Goal: Task Accomplishment & Management: Manage account settings

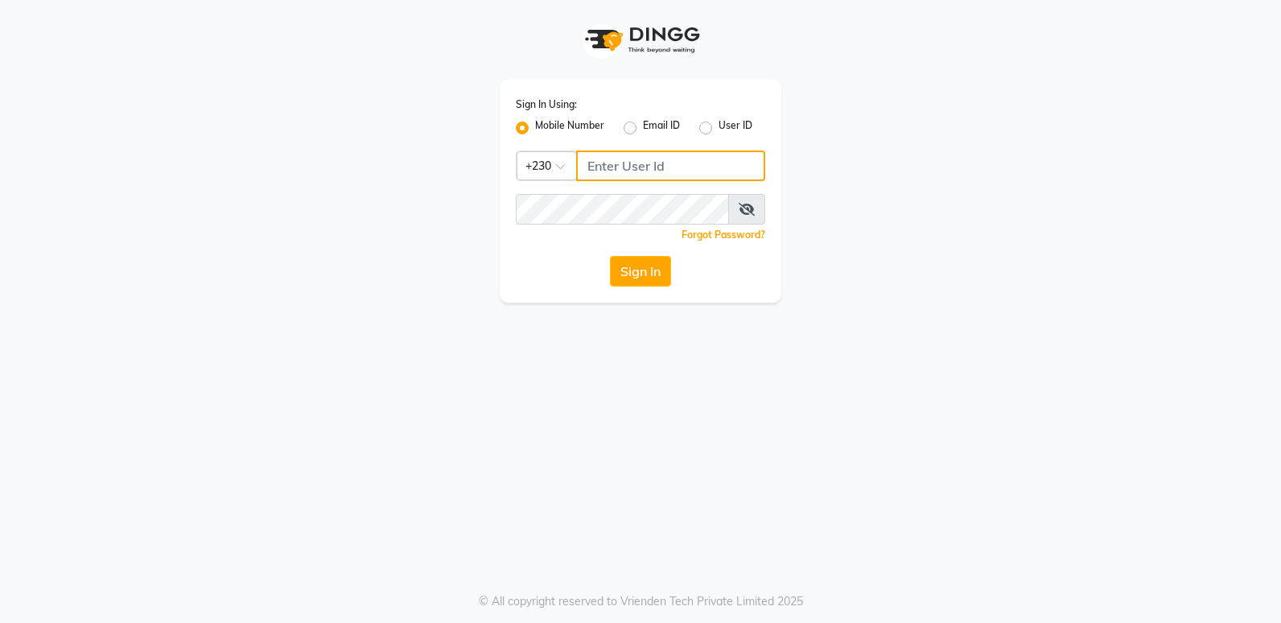
click at [650, 168] on input "Username" at bounding box center [670, 166] width 189 height 31
type input "55381685"
click at [631, 277] on button "Sign In" at bounding box center [640, 271] width 61 height 31
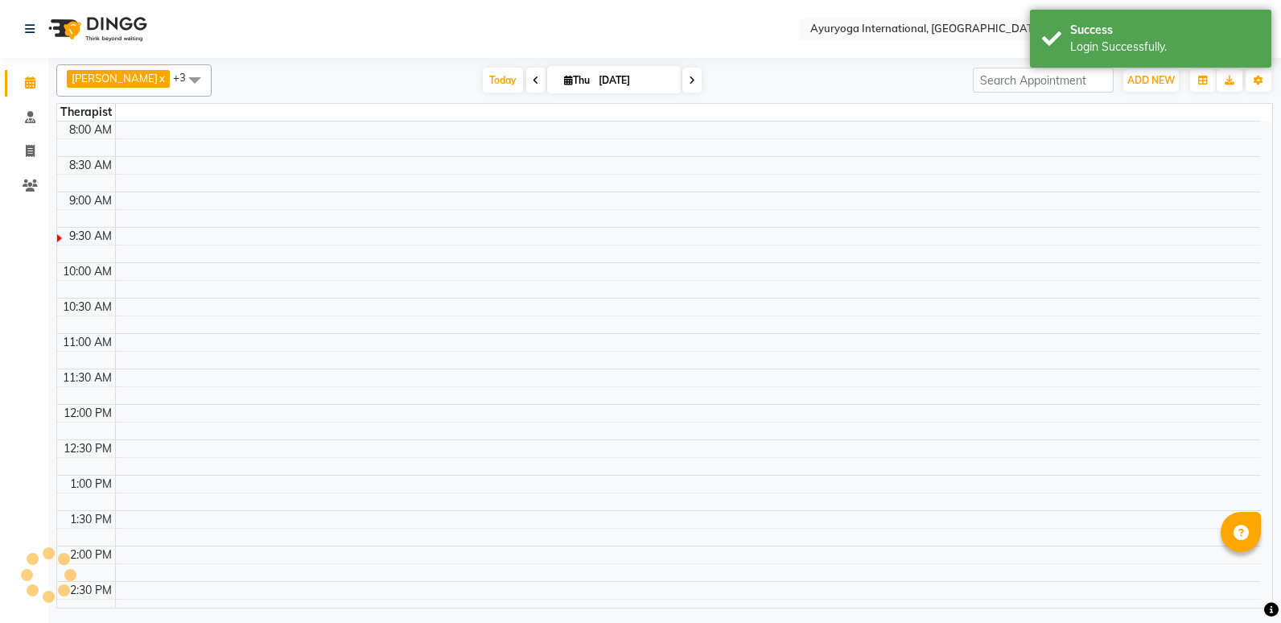
select select "en"
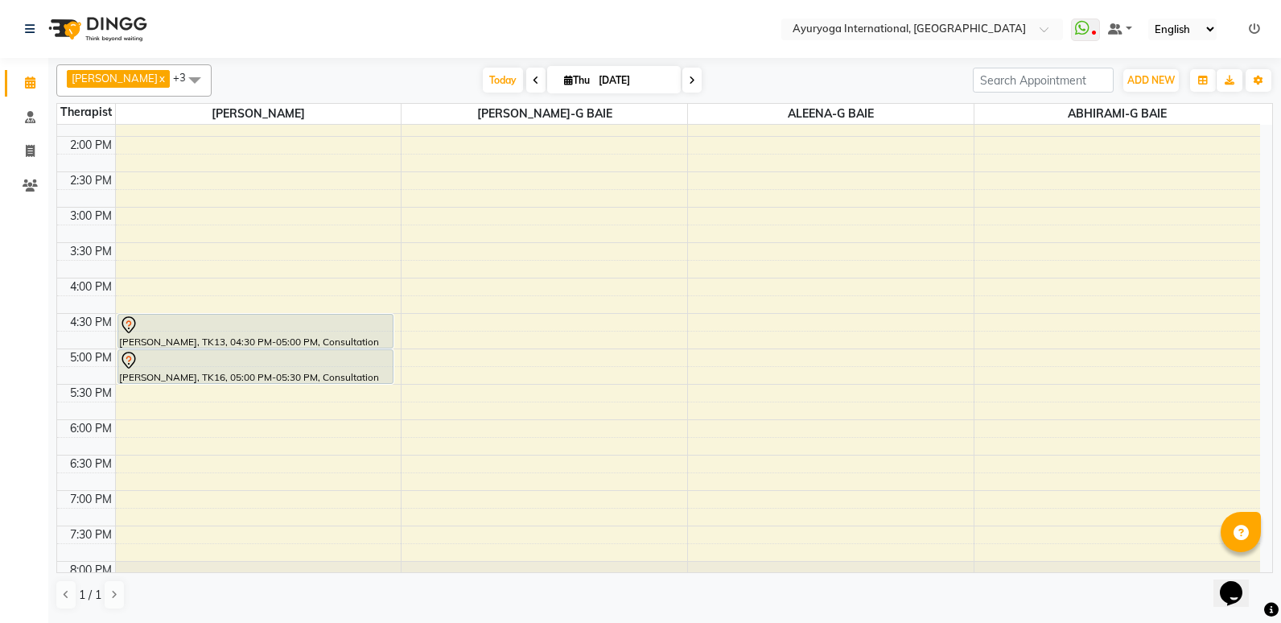
scroll to position [543, 0]
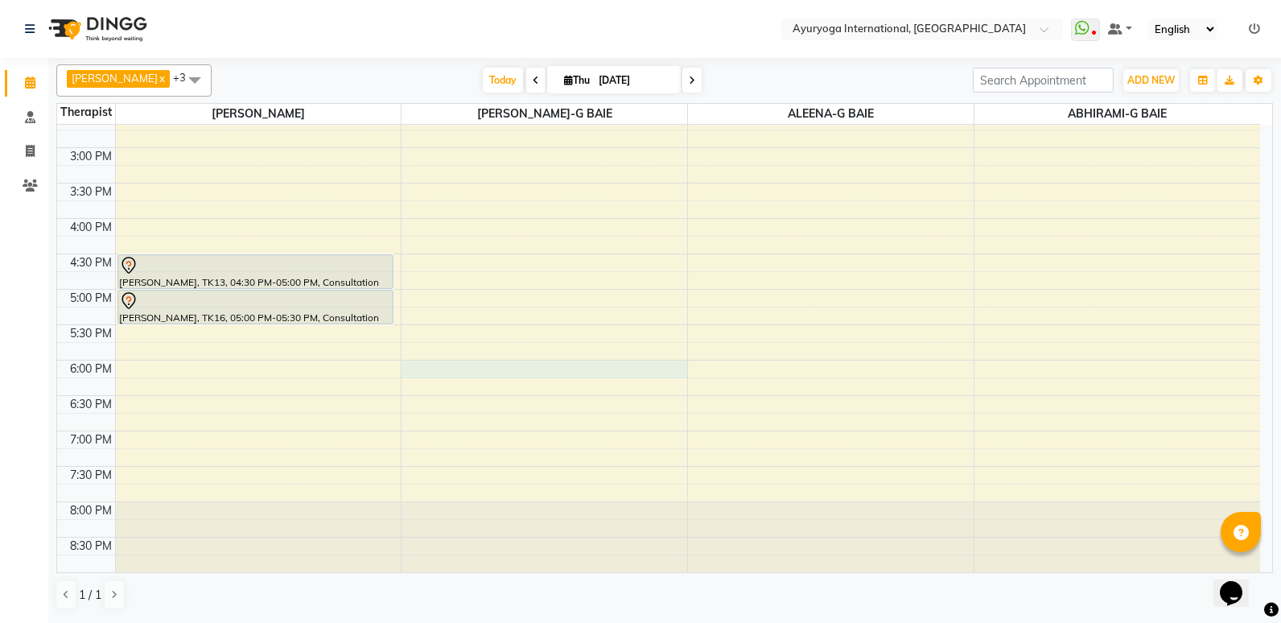
drag, startPoint x: 626, startPoint y: 375, endPoint x: 605, endPoint y: 374, distance: 20.9
click at [605, 374] on div "7:00 AM 7:30 AM 8:00 AM 8:30 AM 9:00 AM 9:30 AM 10:00 AM 10:30 AM 11:00 AM 11:3…" at bounding box center [658, 76] width 1203 height 991
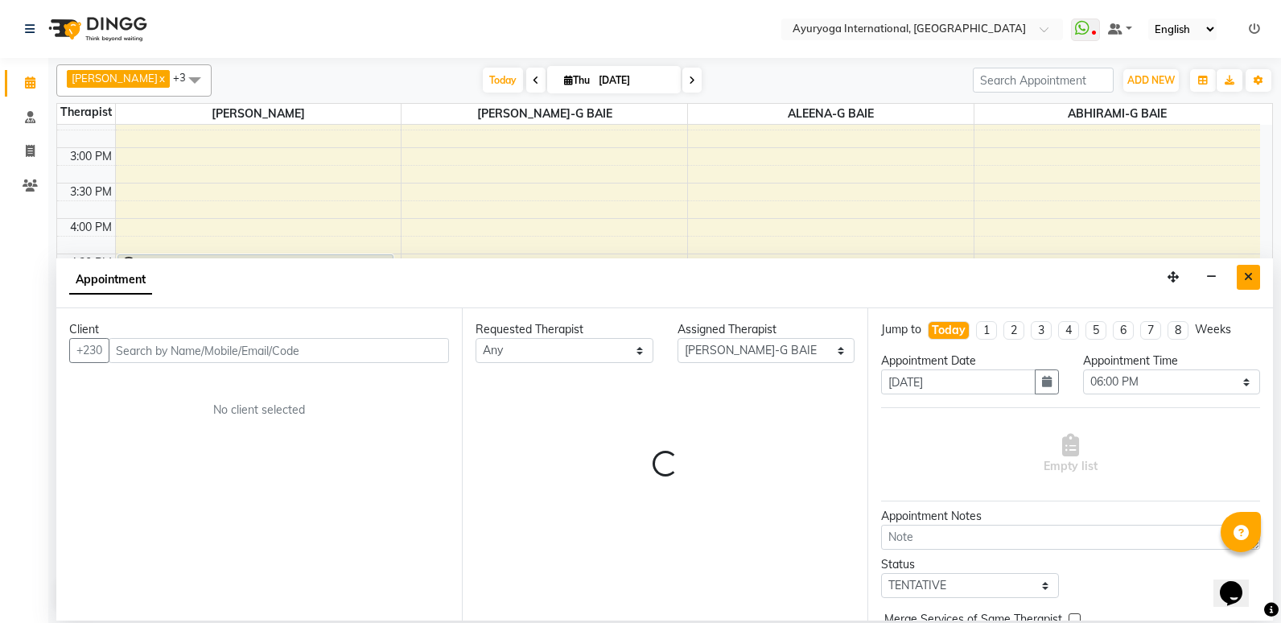
click at [1247, 284] on button "Close" at bounding box center [1248, 277] width 23 height 25
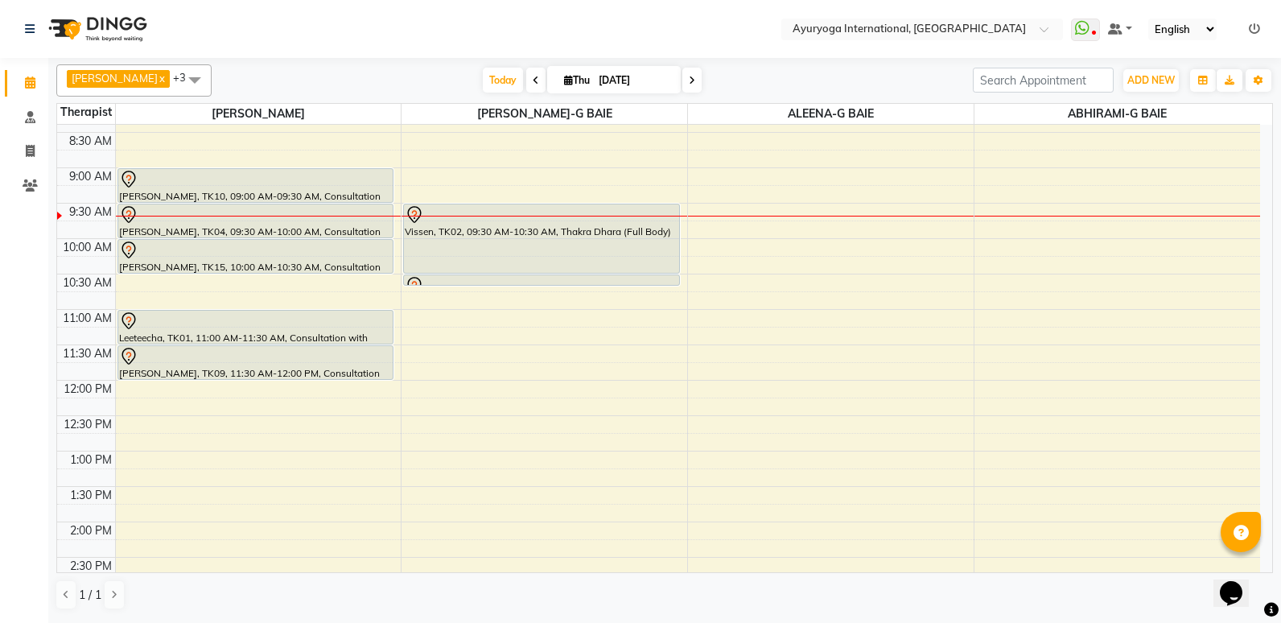
scroll to position [0, 0]
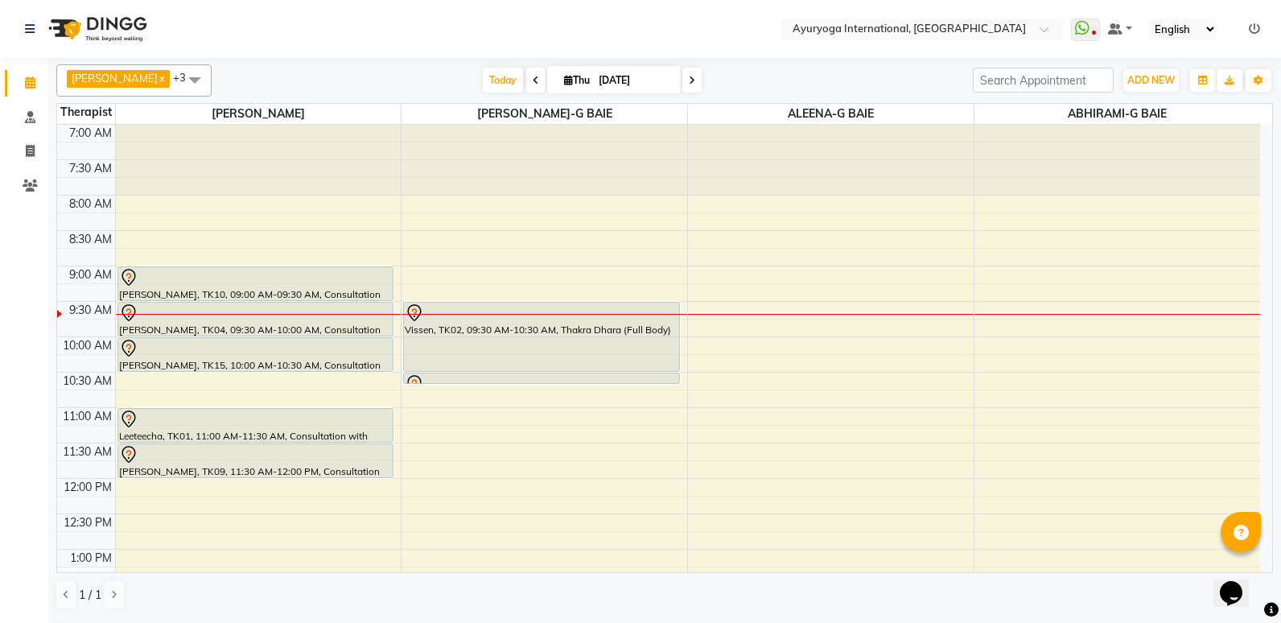
click at [702, 81] on span at bounding box center [692, 80] width 19 height 25
type input "[DATE]"
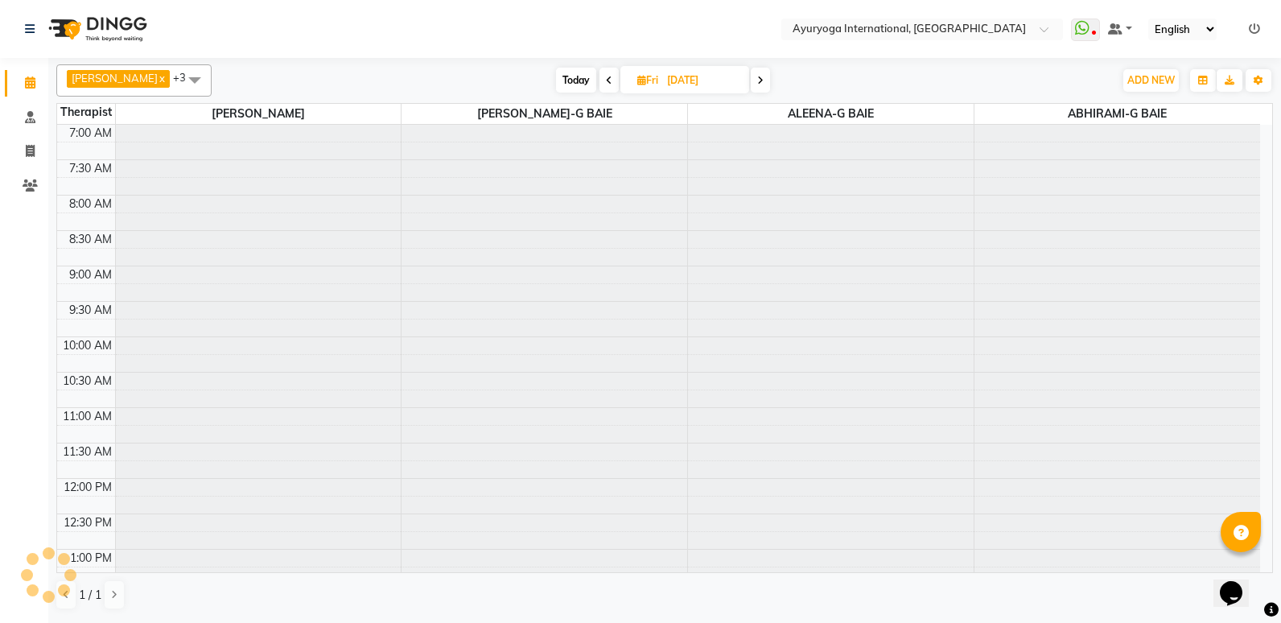
scroll to position [142, 0]
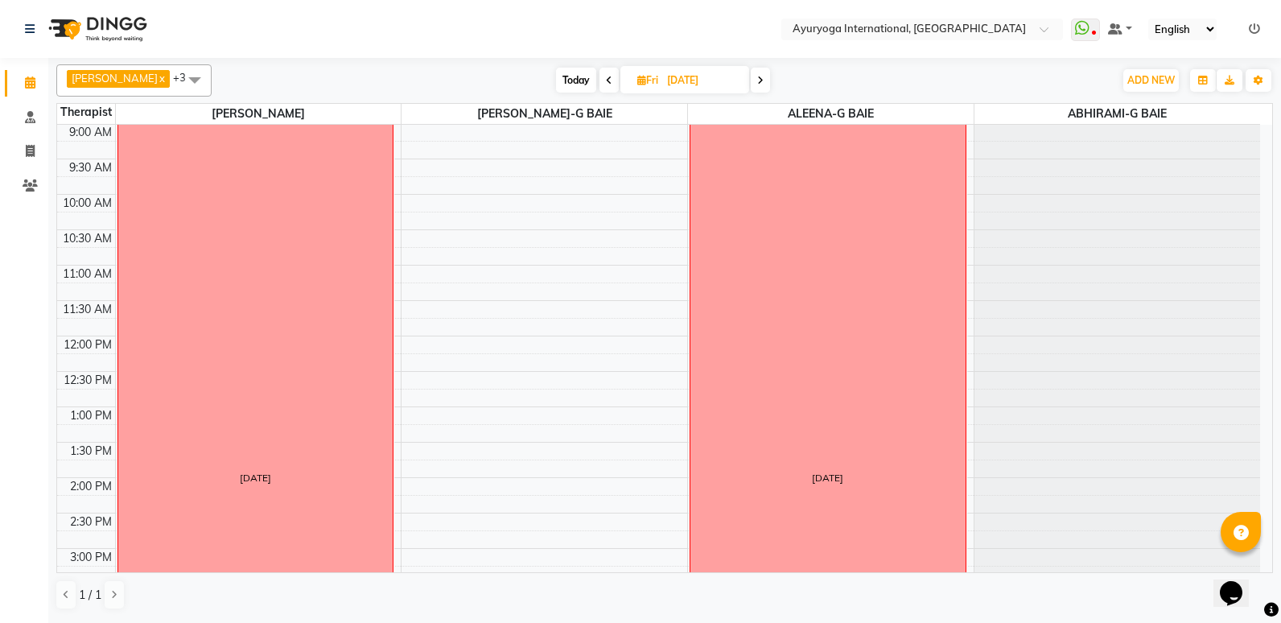
click at [743, 87] on input "[DATE]" at bounding box center [702, 80] width 80 height 24
select select "9"
select select "2025"
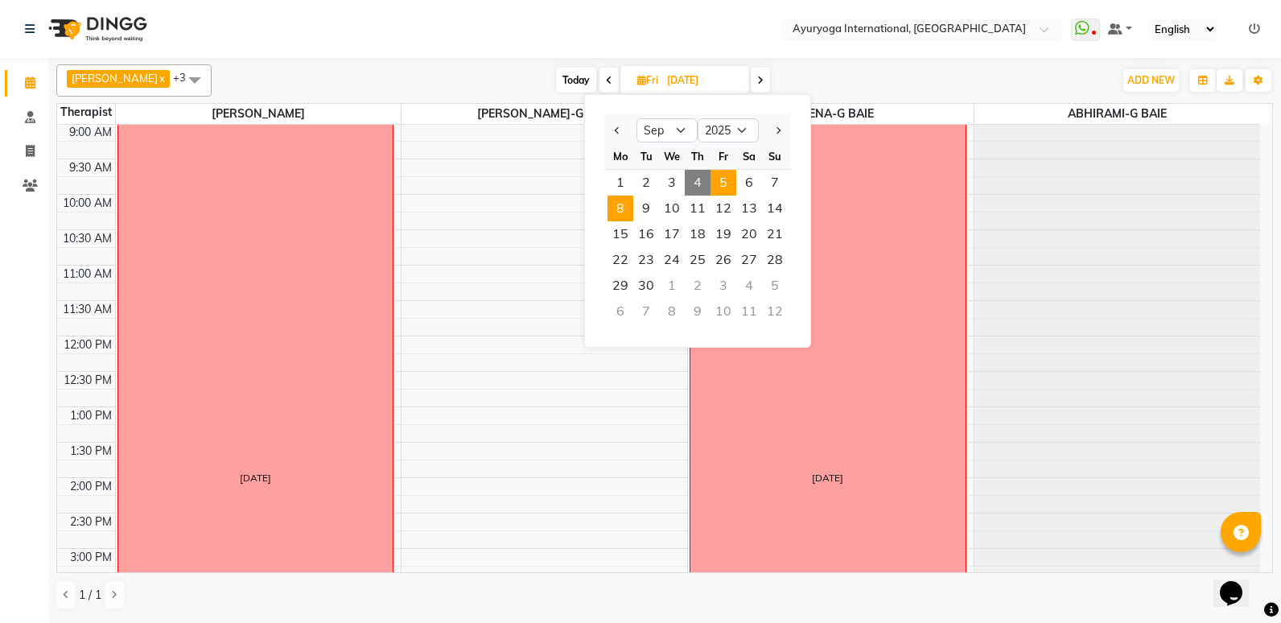
click at [627, 211] on span "8" at bounding box center [621, 209] width 26 height 26
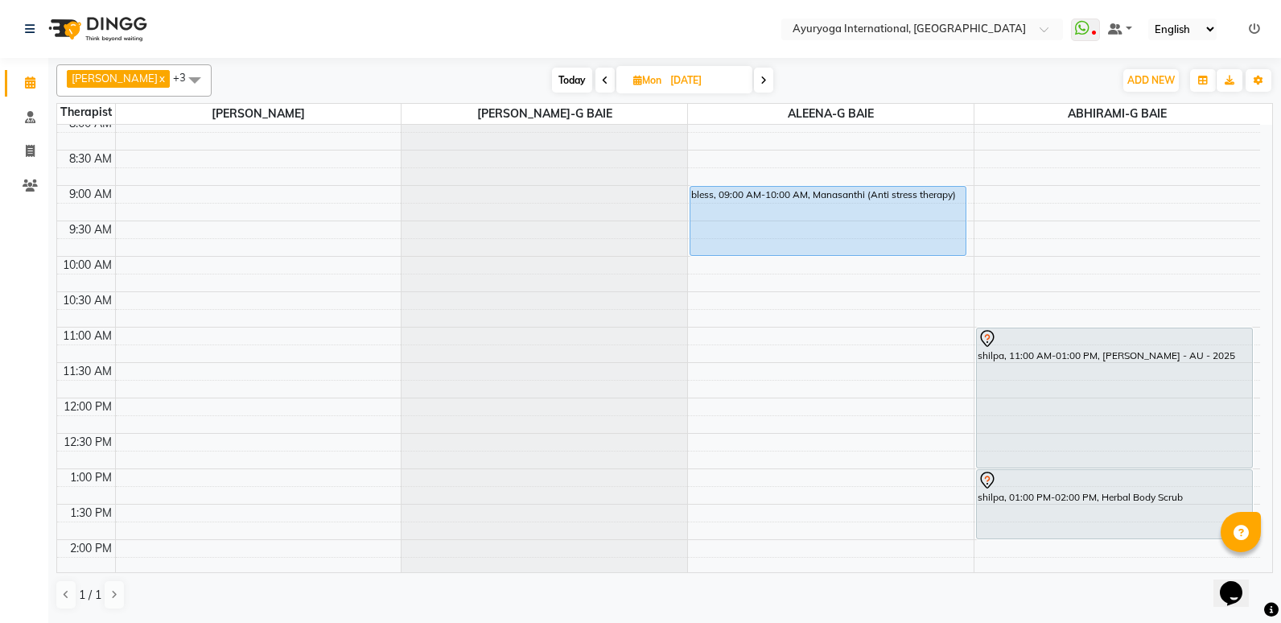
scroll to position [0, 0]
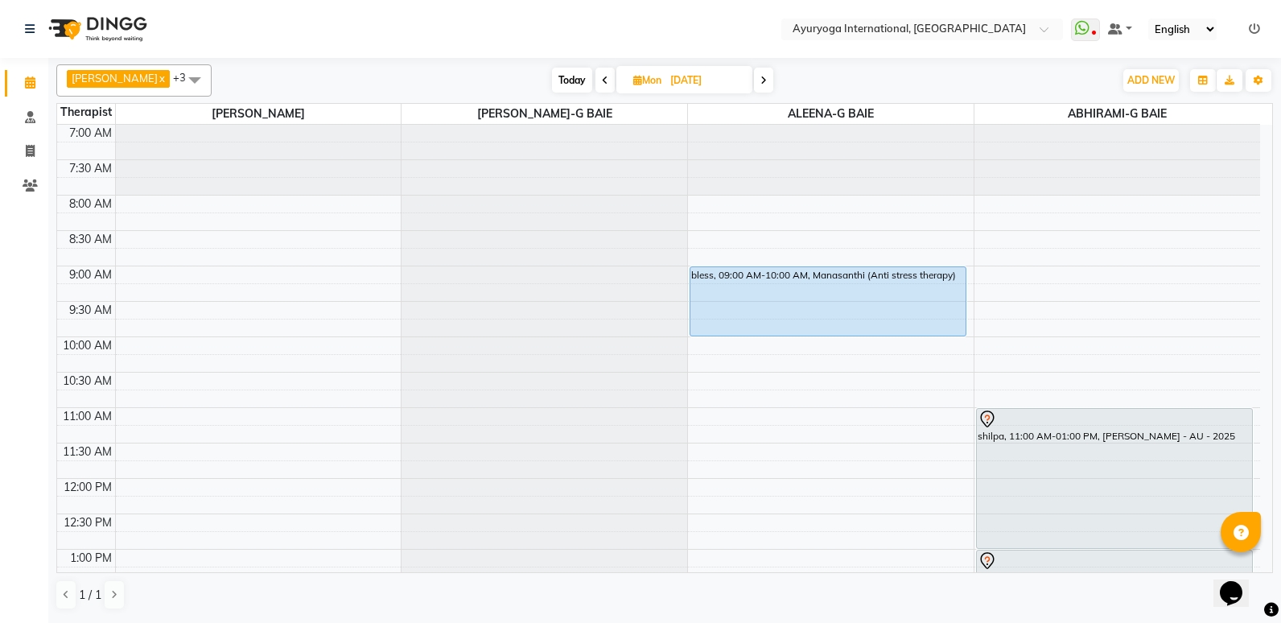
click at [592, 73] on span "Today" at bounding box center [572, 80] width 40 height 25
type input "[DATE]"
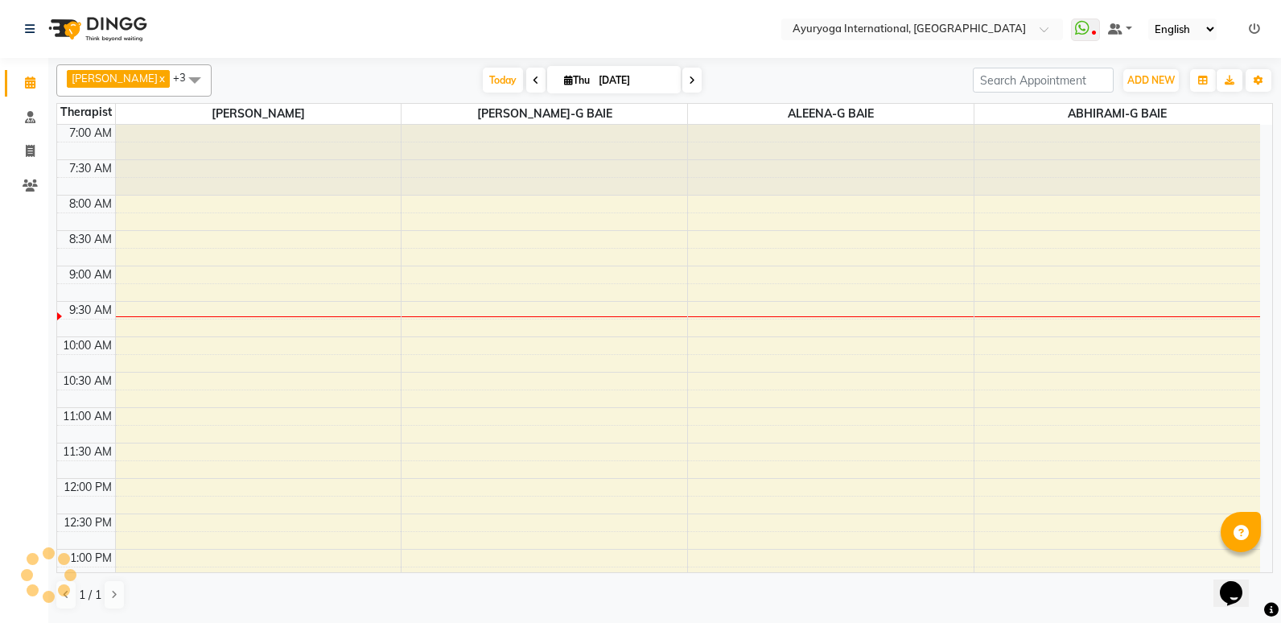
scroll to position [142, 0]
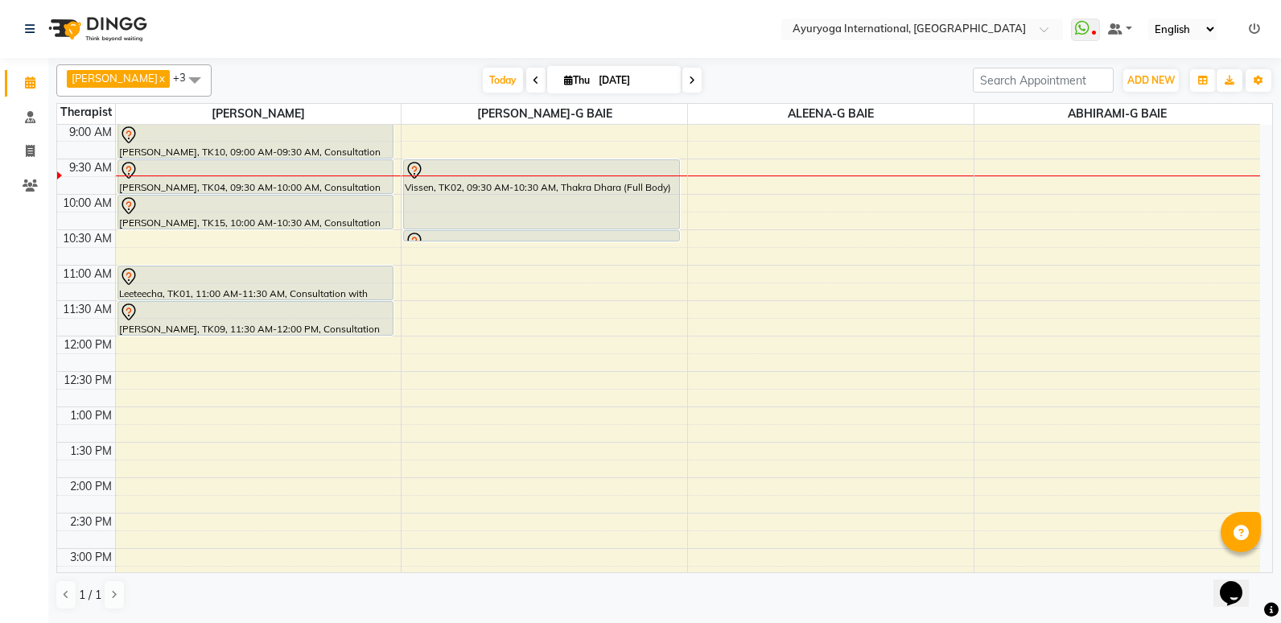
drag, startPoint x: 621, startPoint y: 65, endPoint x: 555, endPoint y: 148, distance: 106.0
drag, startPoint x: 555, startPoint y: 148, endPoint x: 745, endPoint y: 9, distance: 234.9
click at [745, 9] on nav "Select Location × Ayuryoga International, [GEOGRAPHIC_DATA] Rd WhatsApp Status …" at bounding box center [640, 29] width 1281 height 58
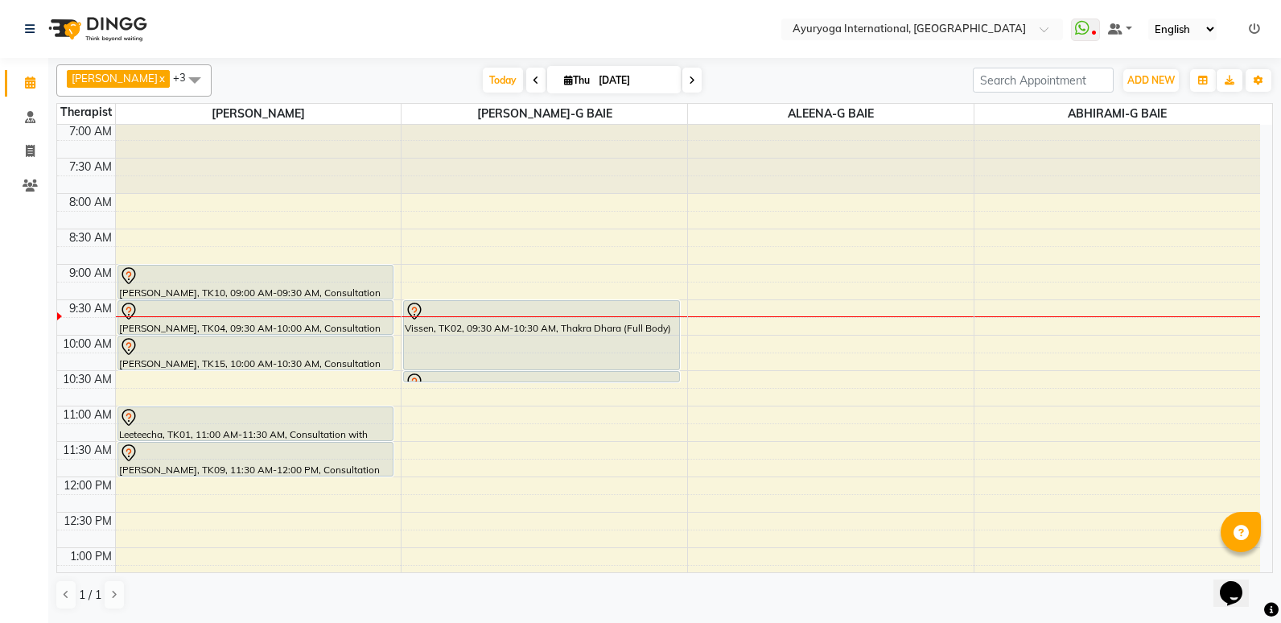
scroll to position [0, 0]
click at [211, 80] on span at bounding box center [195, 79] width 32 height 31
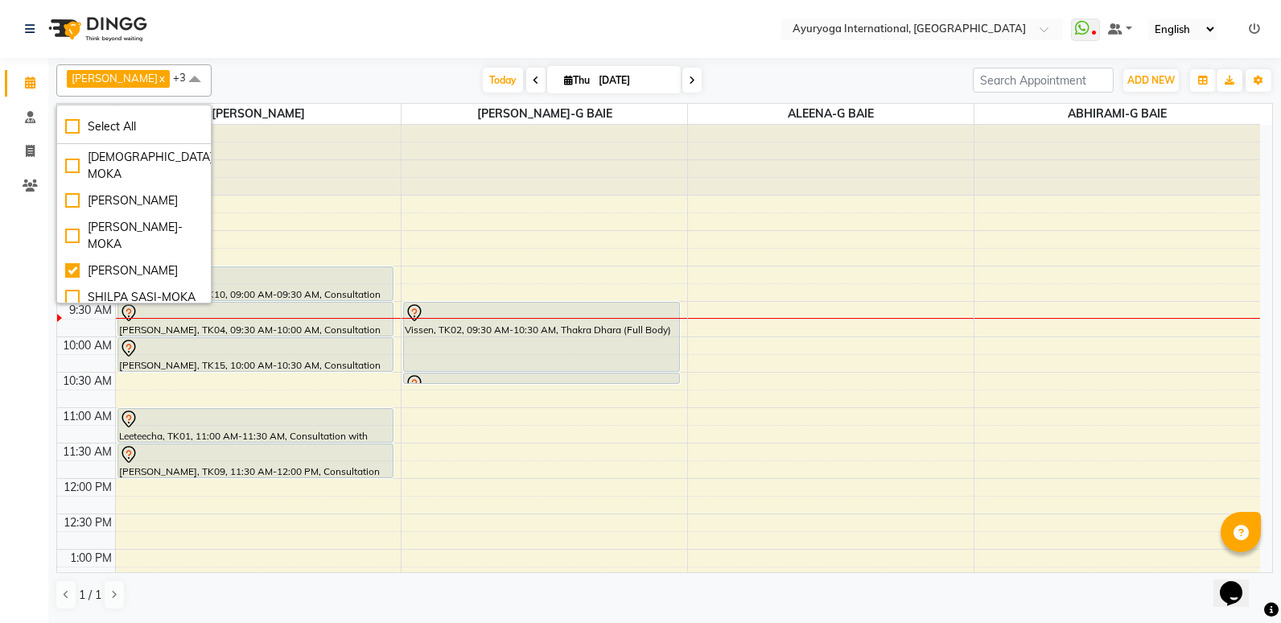
click at [211, 80] on span at bounding box center [195, 79] width 32 height 31
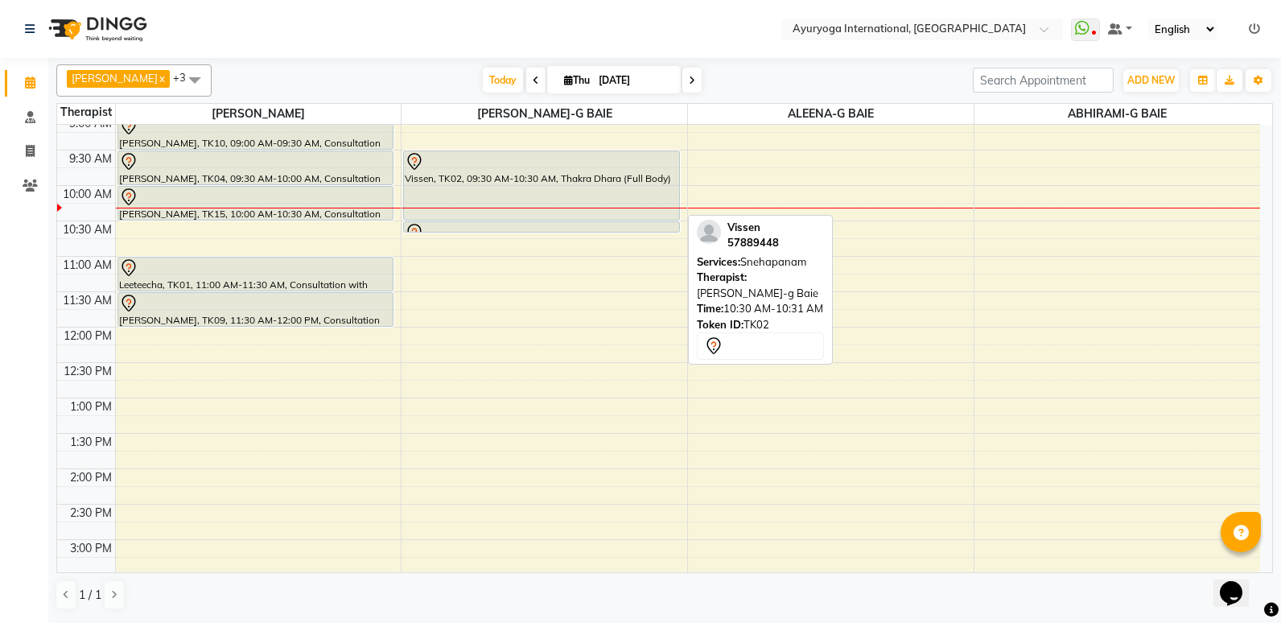
scroll to position [161, 0]
